Goal: Information Seeking & Learning: Learn about a topic

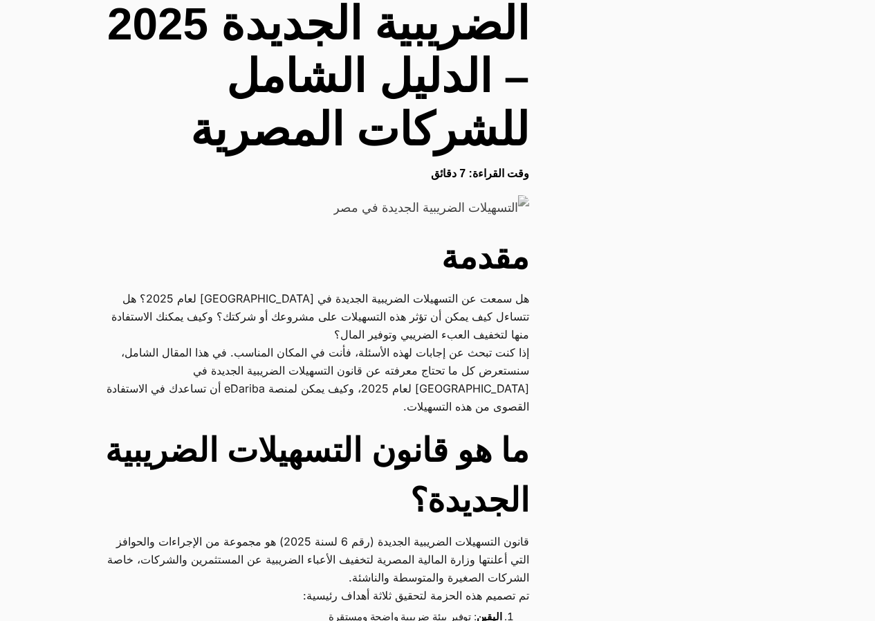
scroll to position [554, 0]
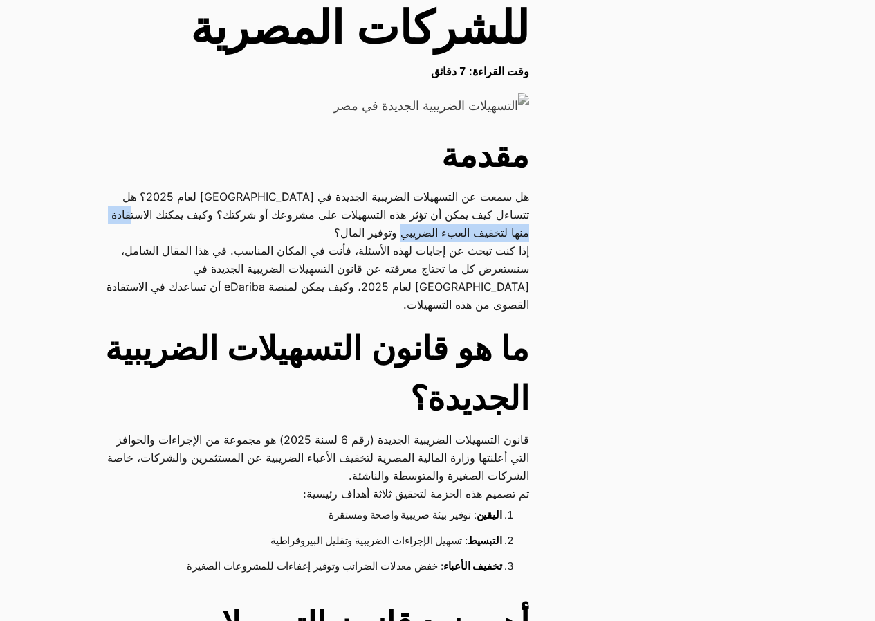
drag, startPoint x: 507, startPoint y: 233, endPoint x: 322, endPoint y: 233, distance: 184.8
click at [322, 233] on p "هل سمعت عن التسهيلات الضريبية الجديدة في مصر لعام 2025؟ هل تتساءل كيف يمكن أن ت…" at bounding box center [313, 215] width 431 height 54
drag, startPoint x: 556, startPoint y: 249, endPoint x: 531, endPoint y: 249, distance: 24.9
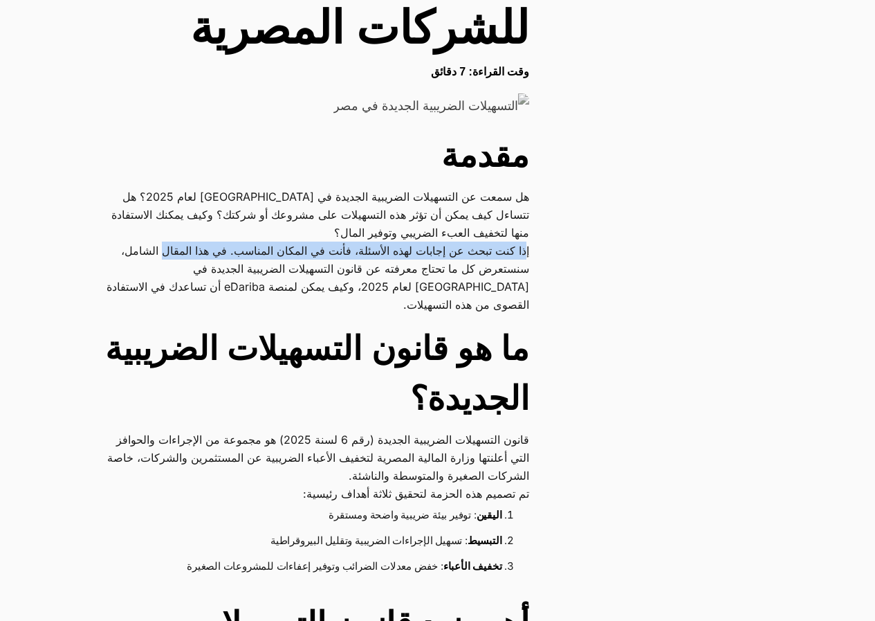
drag, startPoint x: 526, startPoint y: 246, endPoint x: 115, endPoint y: 255, distance: 411.1
click at [115, 255] on p "إذا كنت تبحث عن إجابات لهذه الأسئلة، فأنت في المكان المناسب. في هذا المقال الشا…" at bounding box center [313, 278] width 431 height 72
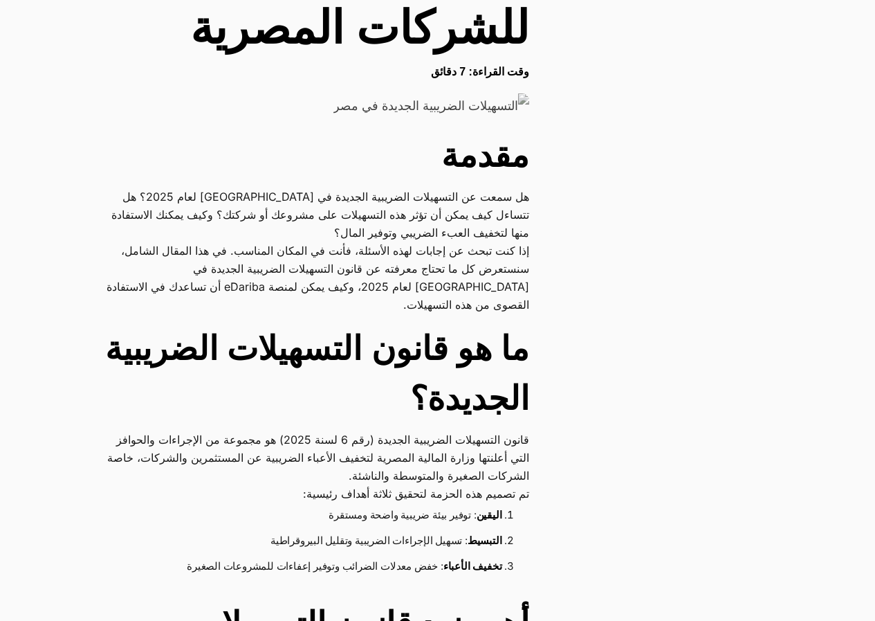
drag, startPoint x: 270, startPoint y: 296, endPoint x: 318, endPoint y: 302, distance: 48.8
click at [270, 297] on p "إذا كنت تبحث عن إجابات لهذه الأسئلة، فأنت في المكان المناسب. في هذا المقال الشا…" at bounding box center [313, 278] width 431 height 72
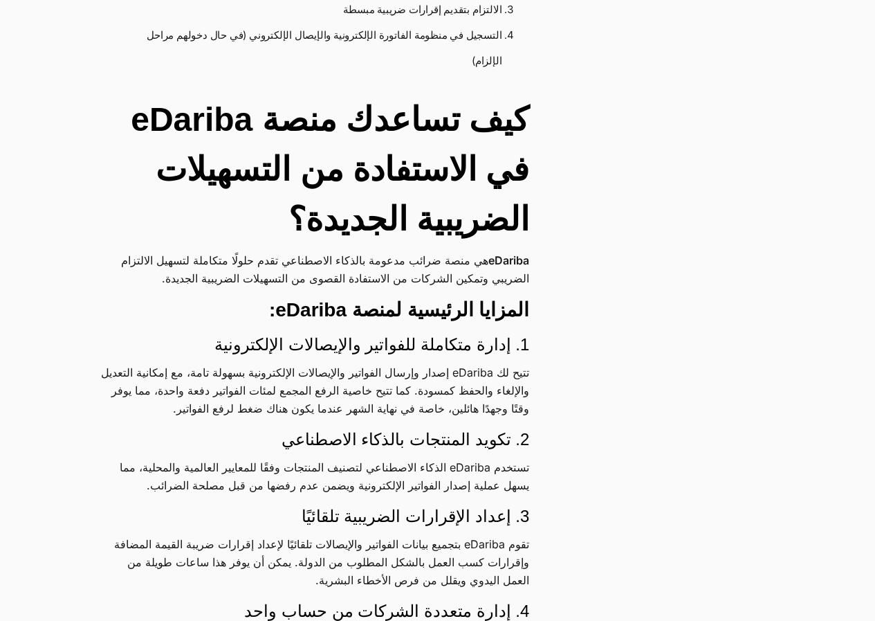
scroll to position [2284, 0]
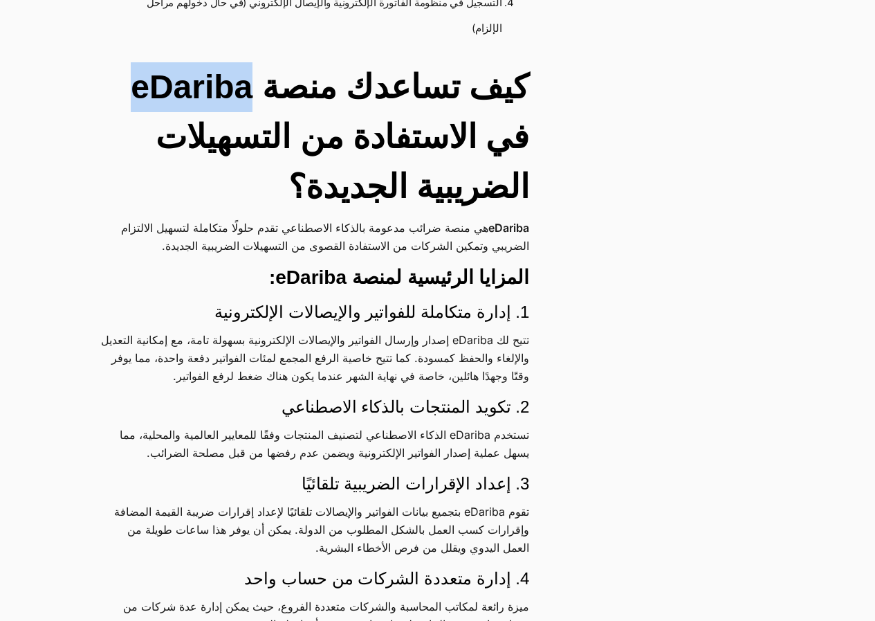
drag, startPoint x: 136, startPoint y: 85, endPoint x: 253, endPoint y: 89, distance: 117.0
click at [253, 89] on h2 "كيف تساعدك منصة eDariba في الاستفادة من التسهيلات الضريبية الجديدة؟" at bounding box center [313, 136] width 431 height 149
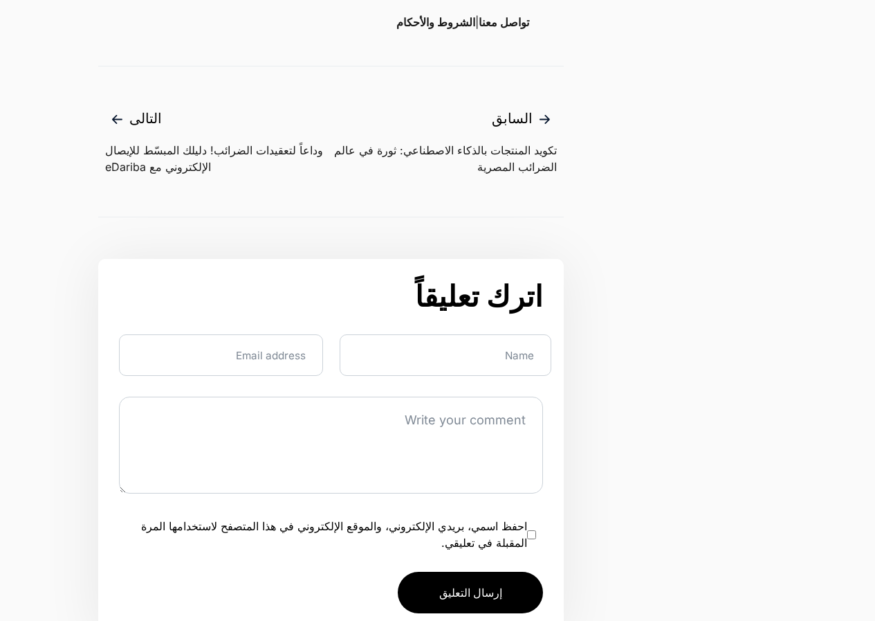
scroll to position [3667, 0]
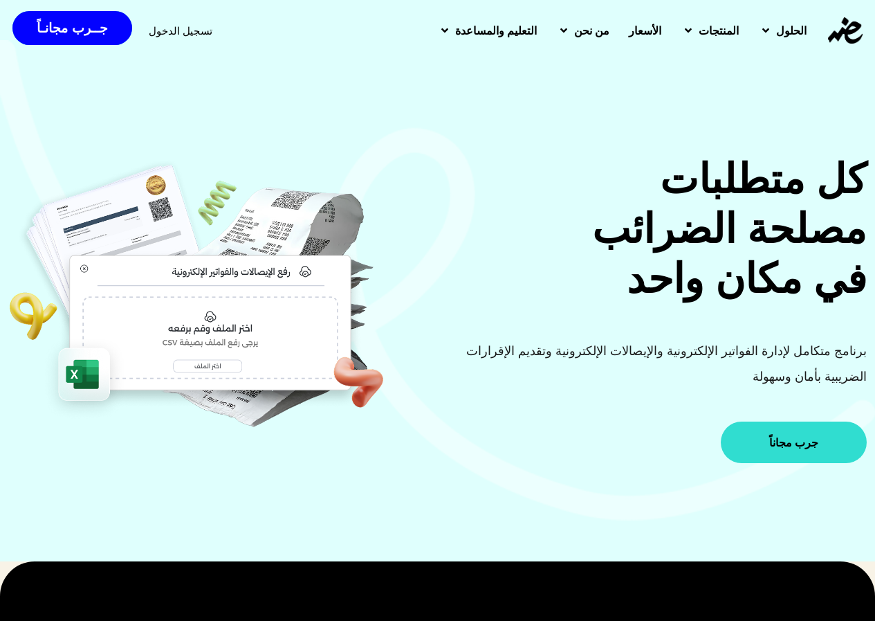
click at [833, 432] on link "جرب مجاناً" at bounding box center [794, 442] width 146 height 42
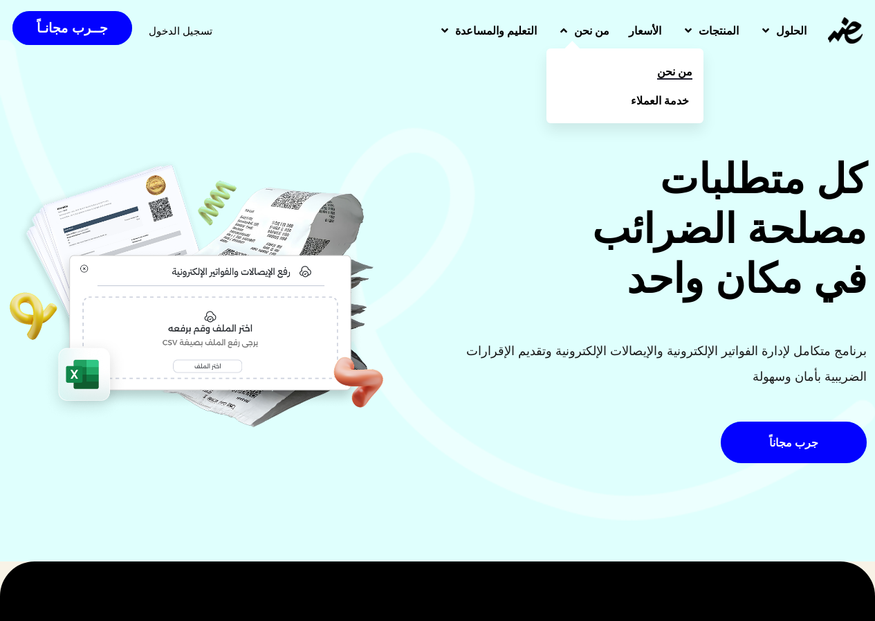
click at [657, 73] on span "من نحن" at bounding box center [674, 71] width 35 height 17
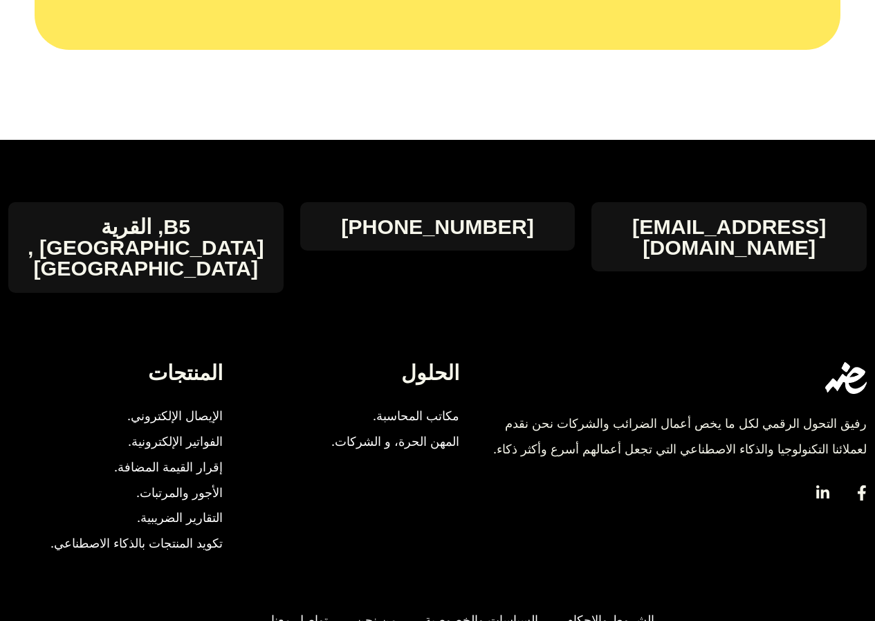
scroll to position [2209, 0]
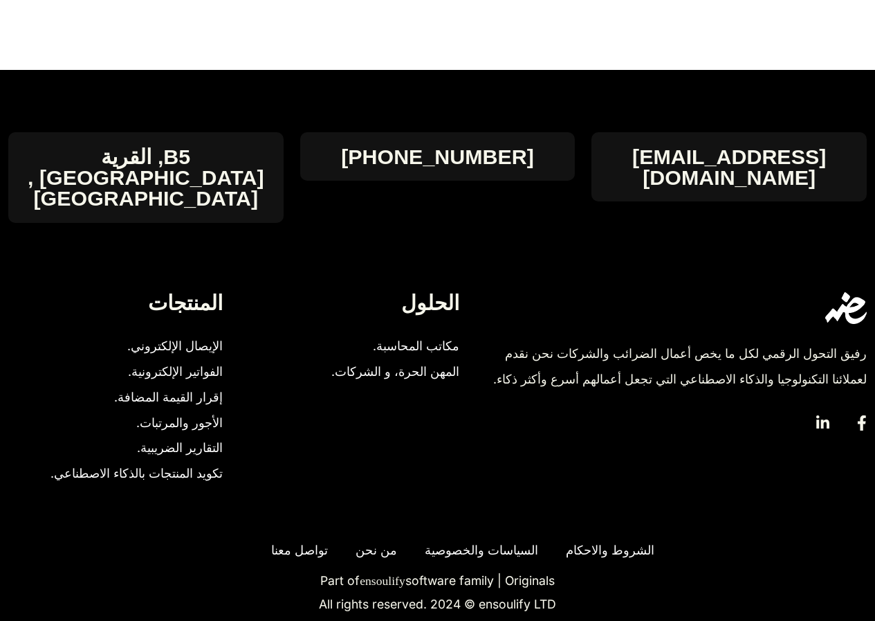
click at [408, 334] on span "مكاتب المحاسبة." at bounding box center [412, 347] width 93 height 26
